Goal: Navigation & Orientation: Go to known website

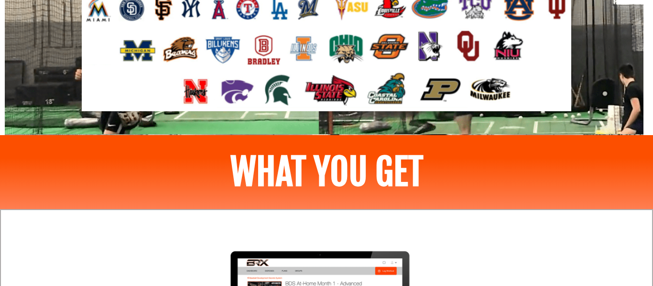
scroll to position [1088, 0]
